Goal: Register for event/course

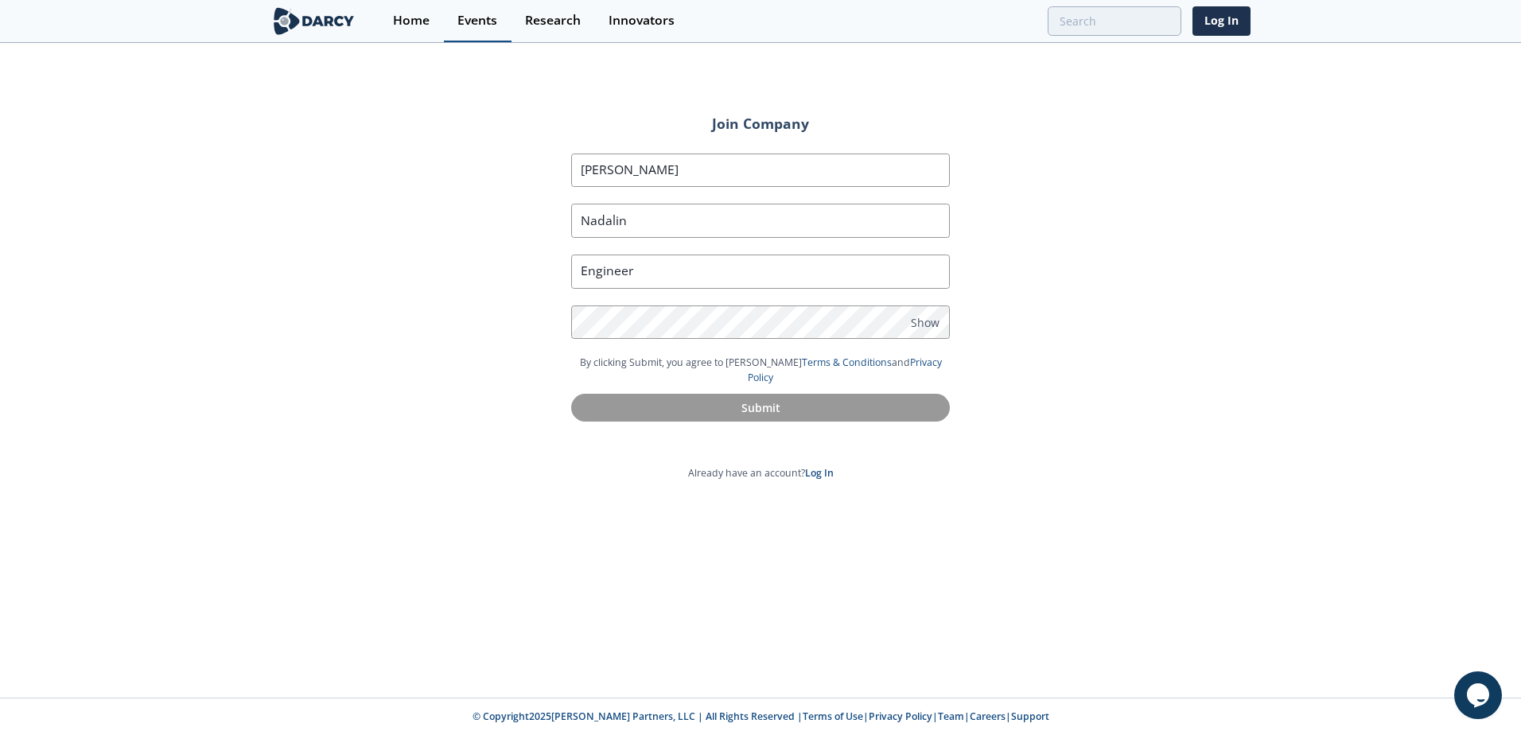
click at [457, 29] on link "Events" at bounding box center [478, 21] width 68 height 42
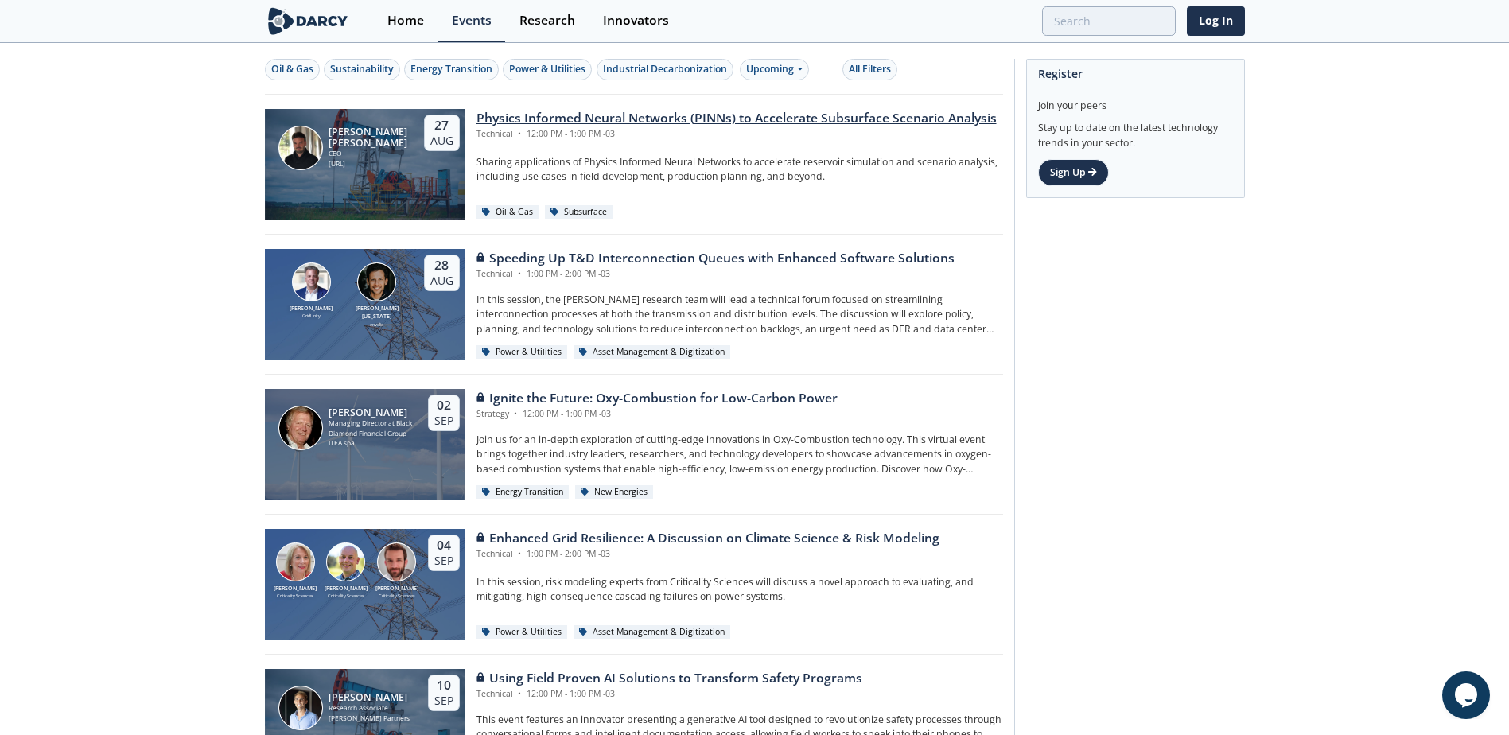
click at [555, 116] on div "Physics Informed Neural Networks (PINNs) to Accelerate Subsurface Scenario Anal…" at bounding box center [736, 118] width 520 height 19
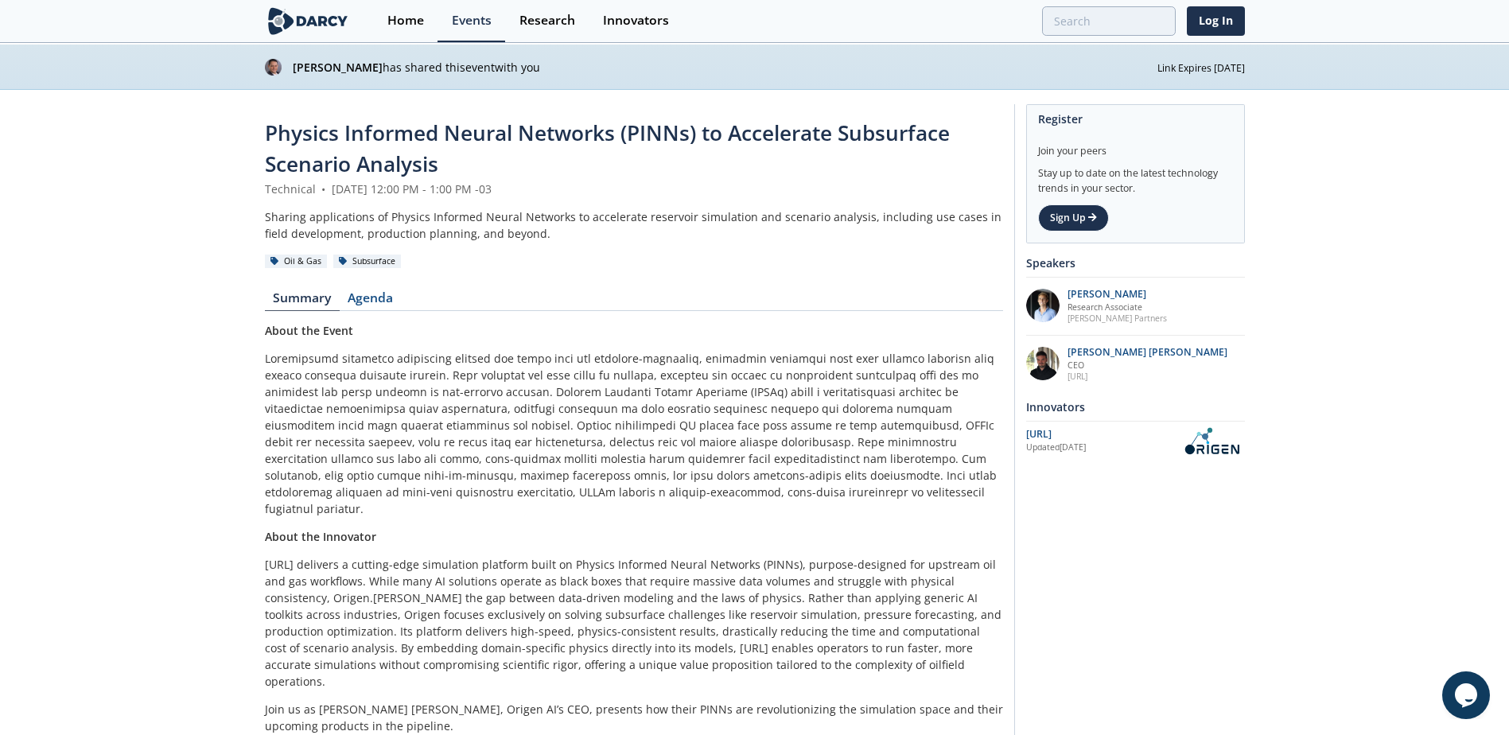
click at [535, 251] on header "Physics Informed Neural Networks (PINNs) to Accelerate Subsurface Scenario Anal…" at bounding box center [634, 194] width 738 height 152
